Goal: Task Accomplishment & Management: Use online tool/utility

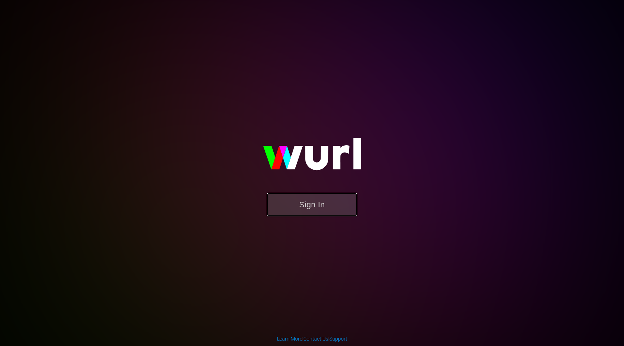
drag, startPoint x: 286, startPoint y: 206, endPoint x: 279, endPoint y: 210, distance: 8.9
click at [286, 206] on button "Sign In" at bounding box center [312, 204] width 90 height 23
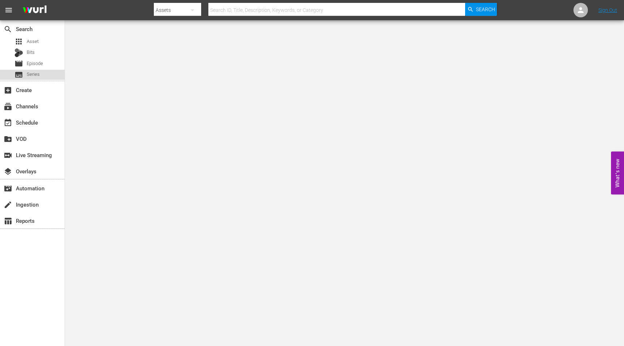
click at [43, 76] on div "subtitles Series" at bounding box center [32, 75] width 65 height 10
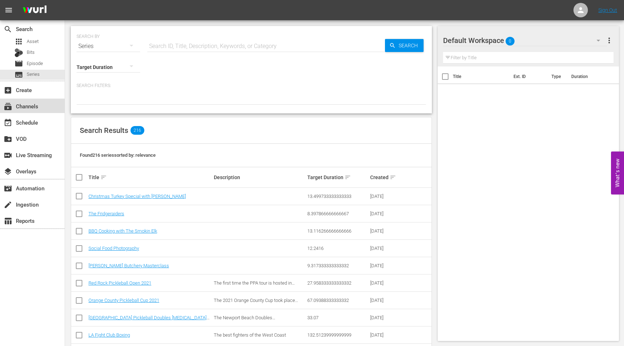
click at [31, 108] on div "subscriptions Channels" at bounding box center [20, 105] width 40 height 7
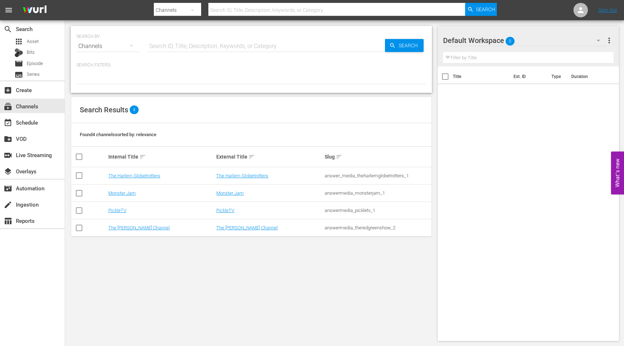
click at [77, 192] on input "checkbox" at bounding box center [79, 194] width 9 height 9
checkbox input "true"
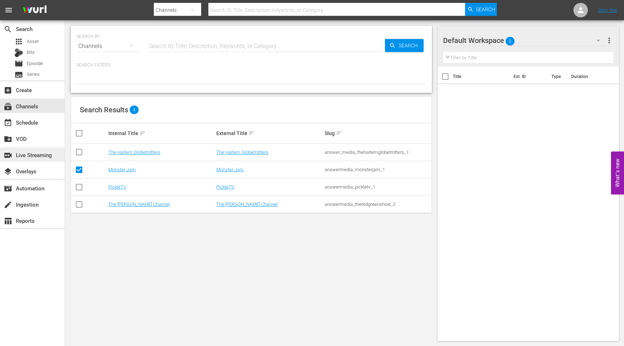
click at [29, 157] on div "switch_video Live Streaming" at bounding box center [20, 154] width 40 height 7
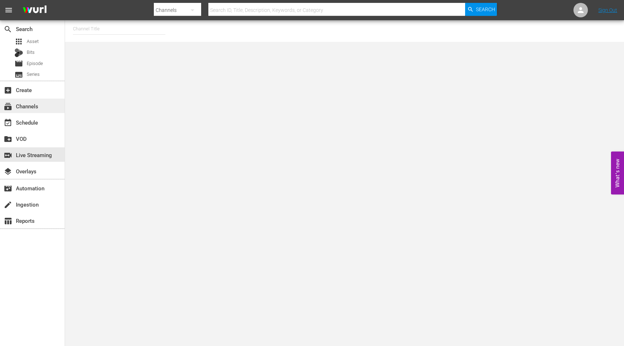
click at [36, 102] on div "subscriptions Channels" at bounding box center [20, 105] width 40 height 7
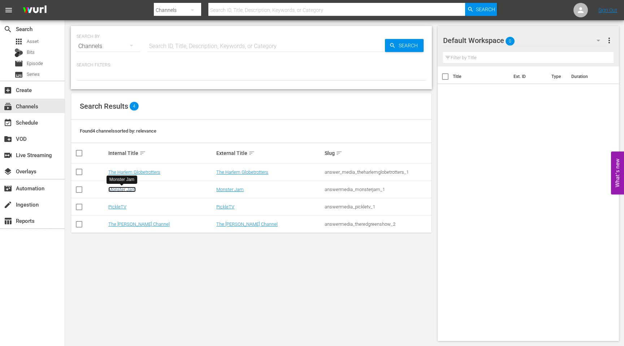
click at [128, 190] on link "Monster Jam" at bounding box center [121, 189] width 27 height 5
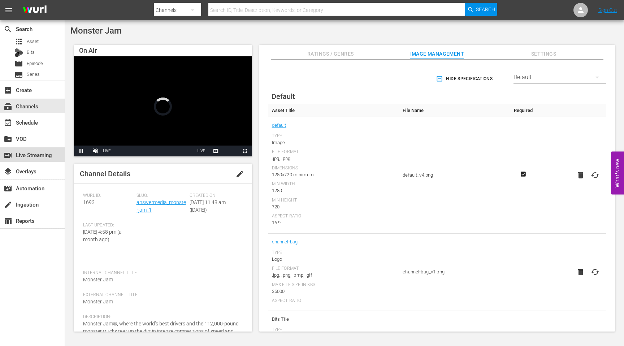
click at [40, 152] on div "switch_video Live Streaming" at bounding box center [20, 154] width 40 height 7
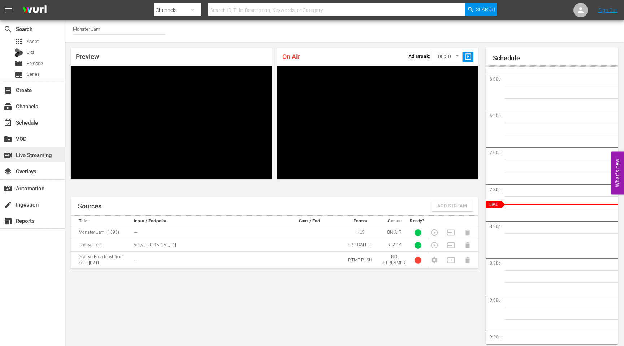
scroll to position [4, 0]
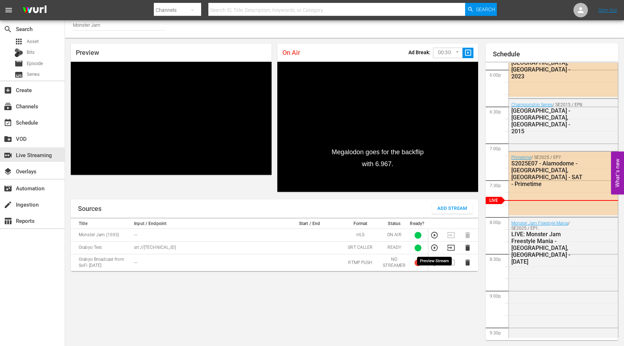
click at [436, 249] on icon "button" at bounding box center [435, 248] width 8 height 8
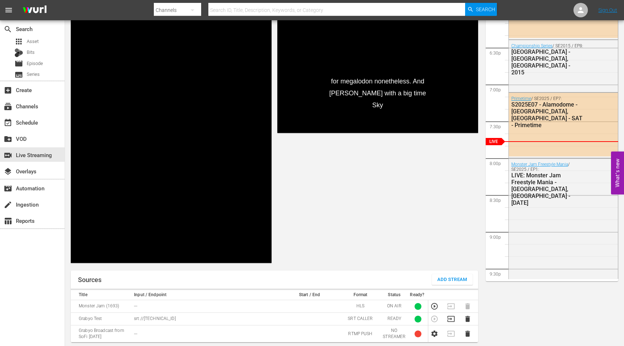
scroll to position [60, 0]
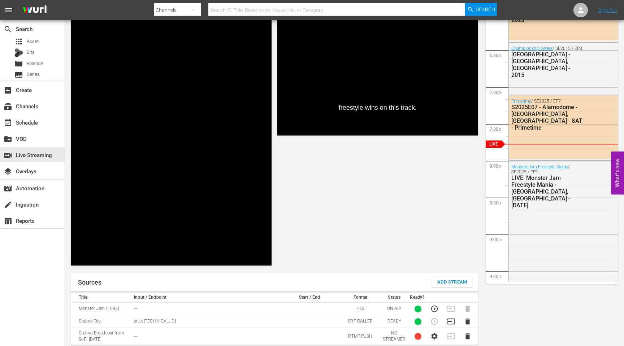
click at [434, 233] on div "Preview Video Player is loading. Pause Unmute Current Time 1:24 / Duration -:-:…" at bounding box center [274, 127] width 419 height 290
click at [454, 320] on icon "button" at bounding box center [451, 322] width 8 height 8
